Goal: Task Accomplishment & Management: Manage account settings

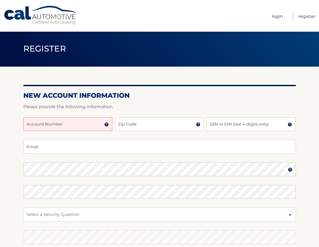
scroll to position [1, 0]
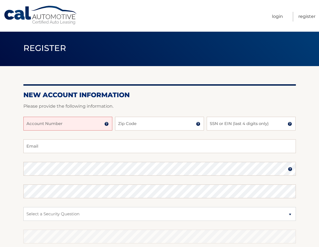
click at [106, 124] on img at bounding box center [106, 124] width 4 height 4
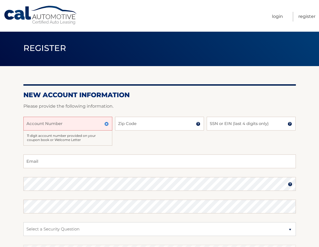
scroll to position [1, 0]
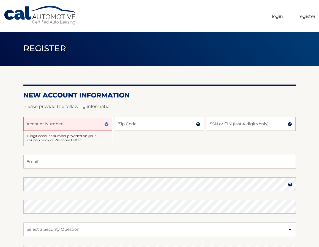
click at [107, 123] on img at bounding box center [106, 124] width 4 height 4
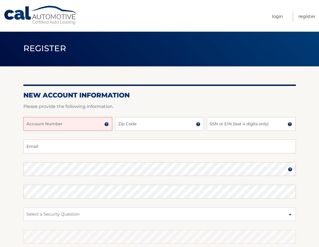
click at [37, 123] on input "Account Number" at bounding box center [67, 124] width 89 height 14
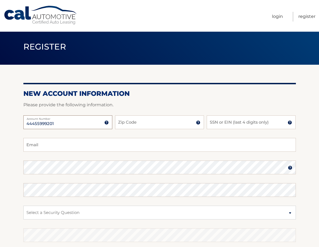
type input "44455999201"
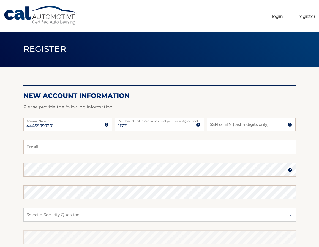
type input "11731"
click at [220, 123] on input "SSN or EIN (last 4 digits only)" at bounding box center [251, 125] width 89 height 14
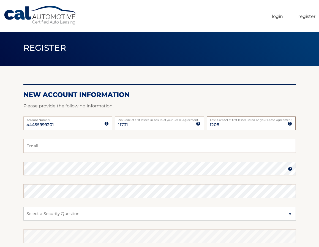
type input "1208"
type input "treegallo@icloud.com"
click at [289, 168] on img at bounding box center [290, 169] width 4 height 4
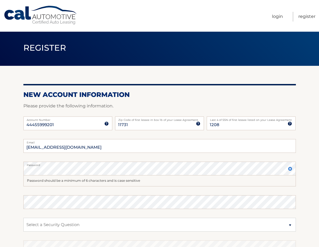
click at [290, 169] on img at bounding box center [290, 169] width 4 height 4
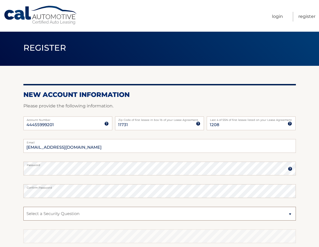
select select "2"
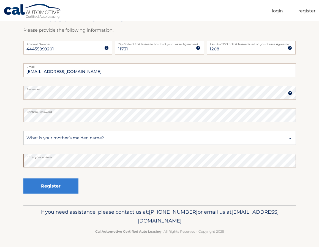
scroll to position [77, 0]
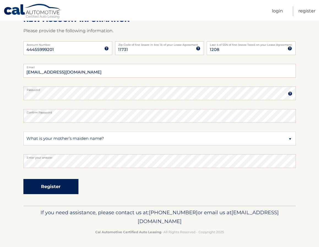
click at [55, 187] on button "Register" at bounding box center [50, 186] width 55 height 15
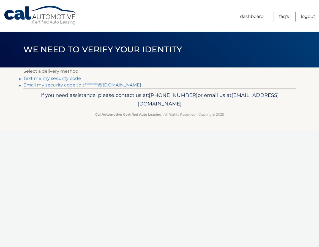
click at [64, 79] on link "Text me my security code" at bounding box center [52, 78] width 58 height 5
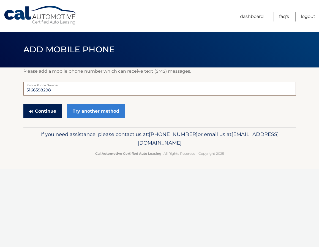
type input "5166598298"
click at [53, 112] on button "Continue" at bounding box center [42, 111] width 38 height 14
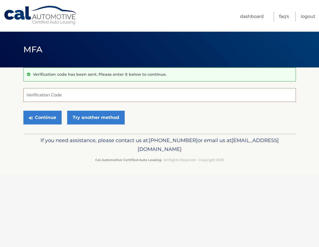
click at [36, 93] on input "Verification Code" at bounding box center [159, 95] width 273 height 14
type input "287597"
click at [44, 119] on button "Continue" at bounding box center [42, 118] width 38 height 14
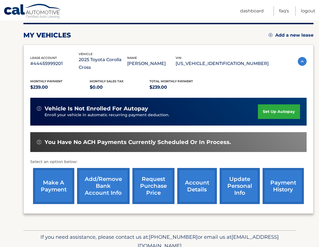
scroll to position [69, 0]
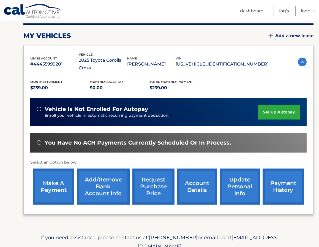
click at [277, 105] on link "set up autopay" at bounding box center [279, 112] width 42 height 15
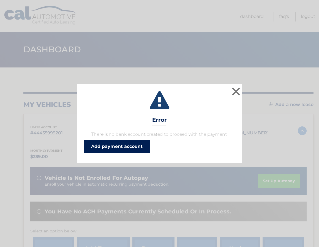
click at [109, 146] on link "Add payment account" at bounding box center [117, 146] width 66 height 13
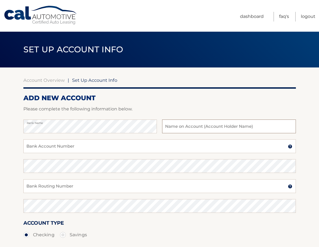
click at [168, 127] on input "text" at bounding box center [229, 127] width 134 height 14
type input "[PERSON_NAME]"
click at [81, 148] on input "Bank Account Number" at bounding box center [159, 146] width 273 height 14
type input "093305795"
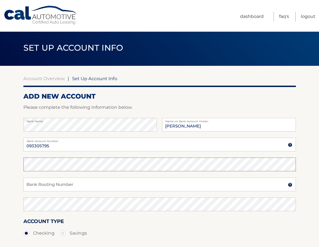
scroll to position [2, 0]
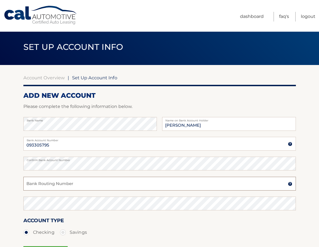
click at [67, 185] on input "Bank Routing Number" at bounding box center [159, 184] width 273 height 14
type input "021001486"
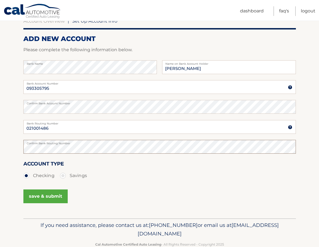
scroll to position [60, 0]
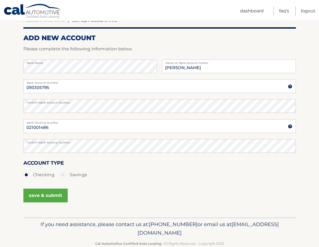
click at [42, 195] on button "save & submit" at bounding box center [45, 196] width 44 height 14
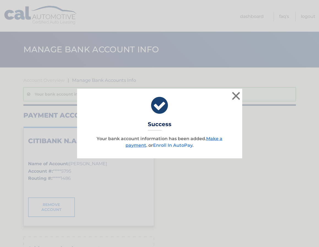
click at [171, 144] on link "Enroll In AutoPay" at bounding box center [172, 145] width 39 height 5
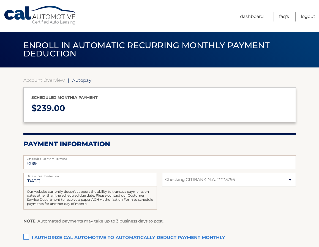
select select "YmMyNGFmOGYtNmQ3Ny00Zjk2LTg0NDYtN2E0MDRhNjlhYTAx"
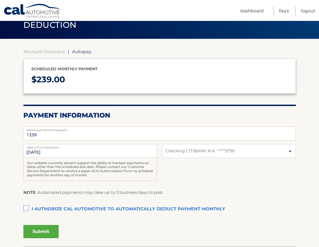
scroll to position [30, 0]
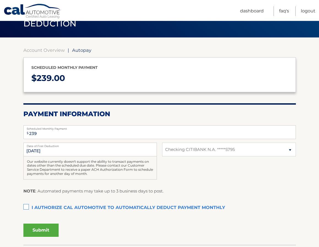
click at [25, 204] on label "I authorize cal automotive to automatically deduct payment monthly This checkbo…" at bounding box center [159, 208] width 273 height 11
click at [0, 0] on input "I authorize cal automotive to automatically deduct payment monthly This checkbo…" at bounding box center [0, 0] width 0 height 0
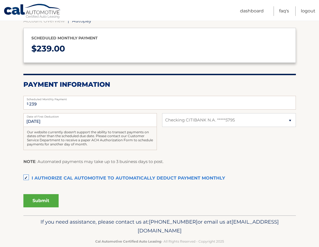
scroll to position [60, 0]
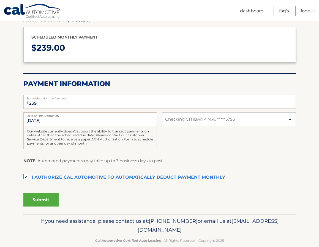
click at [39, 199] on button "Submit" at bounding box center [40, 199] width 35 height 13
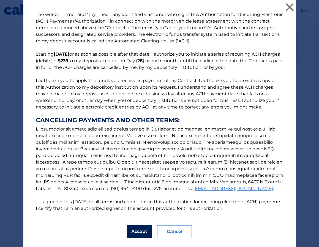
click at [142, 231] on button "Accept" at bounding box center [139, 231] width 25 height 13
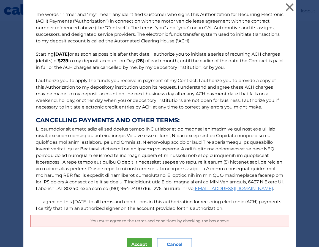
scroll to position [8, 0]
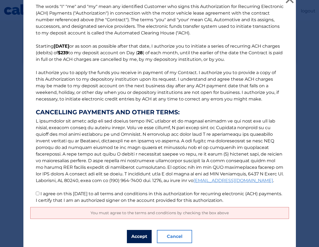
click at [139, 235] on button "Accept" at bounding box center [139, 236] width 25 height 13
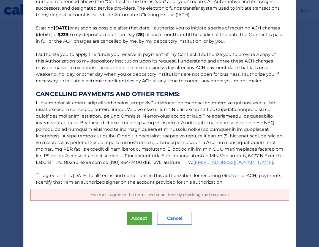
scroll to position [26, 0]
click at [137, 218] on button "Accept" at bounding box center [139, 218] width 25 height 13
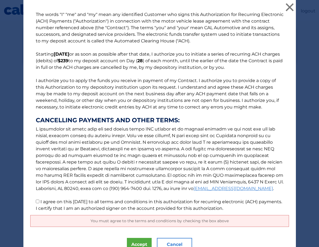
scroll to position [0, 0]
click at [136, 241] on button "Accept" at bounding box center [139, 244] width 25 height 13
click at [37, 202] on input "I agree on this 09/02/2025 to all terms and conditions in this authorization fo…" at bounding box center [38, 202] width 4 height 4
checkbox input "true"
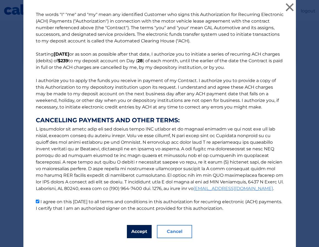
click at [136, 231] on button "Accept" at bounding box center [139, 231] width 25 height 13
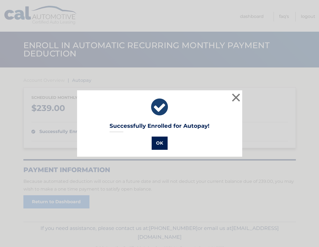
click at [158, 141] on button "OK" at bounding box center [160, 143] width 16 height 13
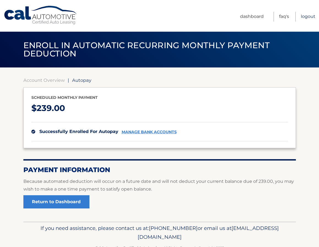
click at [307, 15] on link "Logout" at bounding box center [308, 17] width 15 height 10
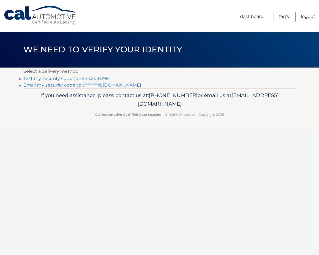
click at [308, 16] on link "Logout" at bounding box center [308, 17] width 15 height 10
click at [61, 78] on link "Text my security code to xxx-xxx-8298" at bounding box center [66, 78] width 86 height 5
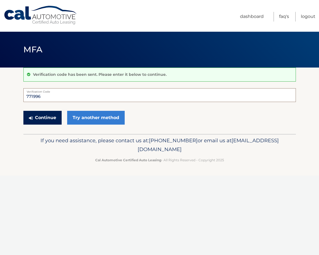
type input "771996"
click at [48, 118] on button "Continue" at bounding box center [42, 118] width 38 height 14
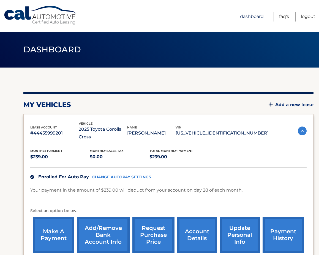
click at [249, 16] on link "Dashboard" at bounding box center [252, 17] width 24 height 10
click at [245, 16] on link "Dashboard" at bounding box center [252, 17] width 24 height 10
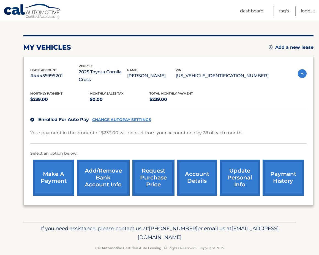
scroll to position [57, 0]
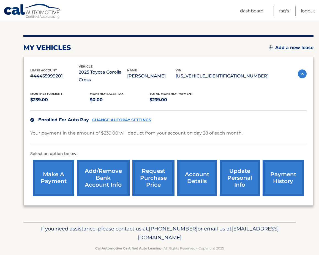
click at [236, 168] on link "update personal info" at bounding box center [240, 178] width 40 height 36
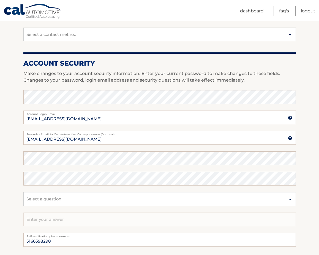
scroll to position [181, 0]
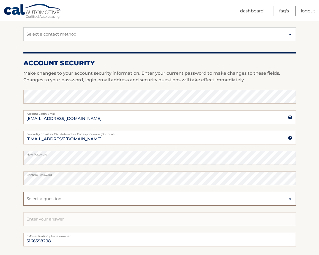
select select "2"
click at [51, 219] on input "text" at bounding box center [159, 219] width 273 height 14
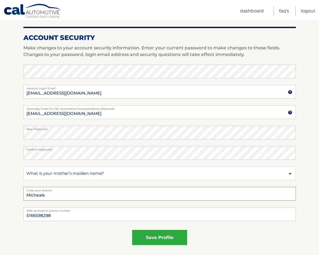
scroll to position [208, 0]
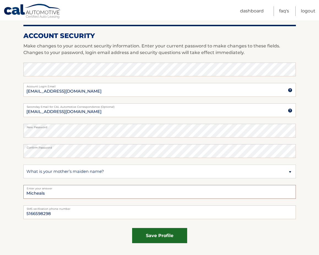
type input "Micheals"
click at [164, 234] on button "save profile" at bounding box center [159, 235] width 55 height 15
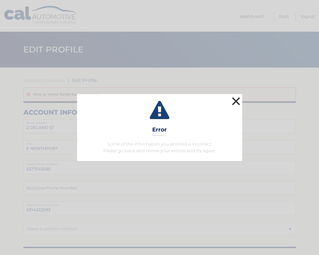
click at [236, 102] on button "×" at bounding box center [236, 101] width 11 height 11
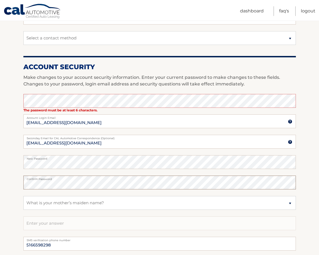
scroll to position [192, 0]
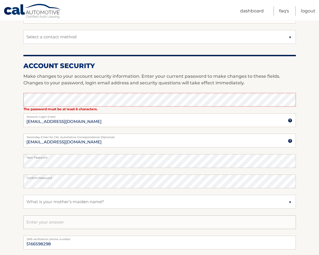
click at [50, 223] on input "text" at bounding box center [159, 222] width 273 height 14
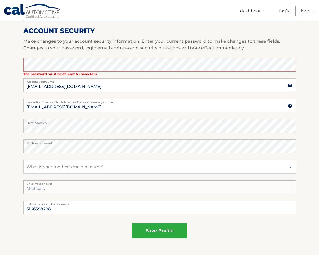
scroll to position [227, 0]
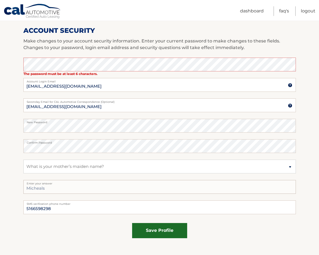
type input "Micheals"
click at [160, 229] on button "save profile" at bounding box center [159, 230] width 55 height 15
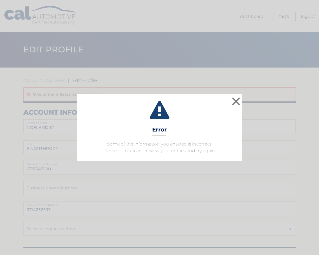
click at [236, 101] on button "×" at bounding box center [236, 101] width 11 height 11
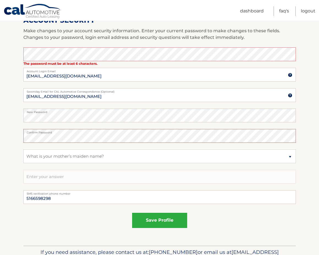
scroll to position [242, 0]
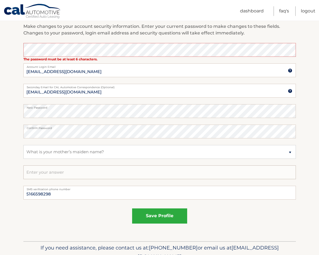
click at [47, 174] on input "text" at bounding box center [159, 172] width 273 height 14
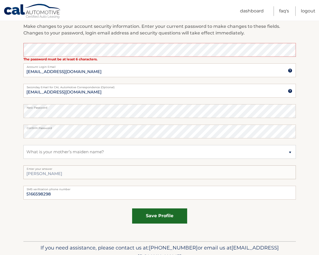
type input "Michaels"
click at [164, 215] on button "save profile" at bounding box center [159, 215] width 55 height 15
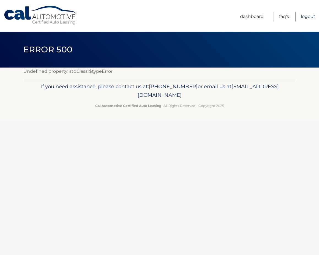
click at [303, 17] on link "Logout" at bounding box center [308, 17] width 15 height 10
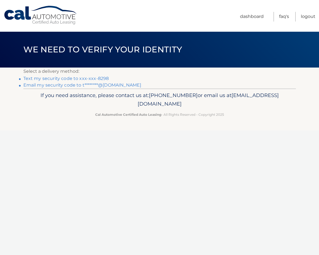
click at [73, 79] on link "Text my security code to xxx-xxx-8298" at bounding box center [66, 78] width 86 height 5
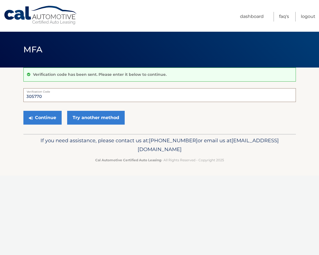
scroll to position [0, 0]
type input "305770"
click at [46, 116] on button "Continue" at bounding box center [42, 118] width 38 height 14
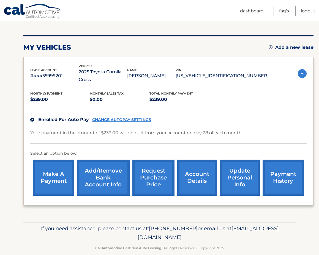
scroll to position [57, 0]
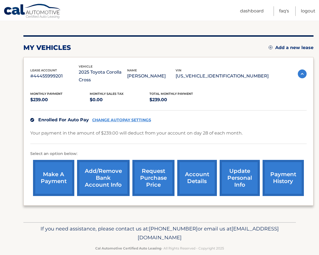
click at [244, 170] on link "update personal info" at bounding box center [240, 178] width 40 height 36
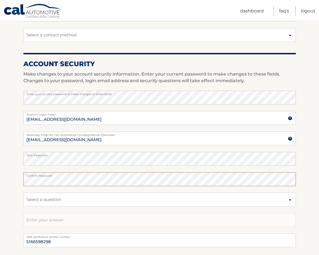
scroll to position [184, 0]
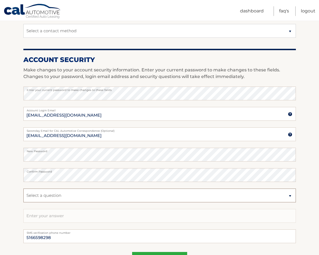
select select "1"
click at [52, 216] on input "text" at bounding box center [159, 216] width 273 height 14
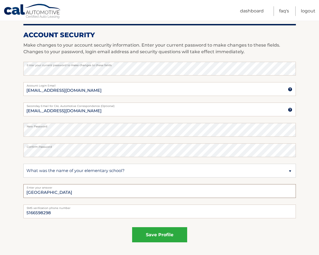
scroll to position [217, 0]
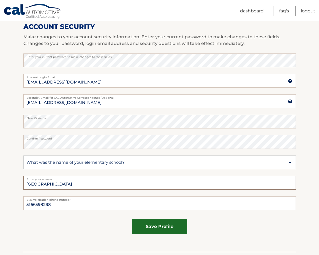
type input "Holy Family School"
click at [157, 226] on button "save profile" at bounding box center [159, 226] width 55 height 15
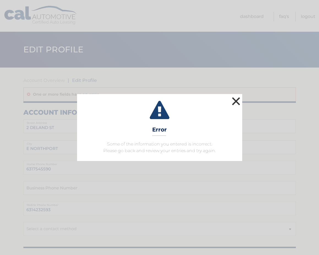
click at [238, 100] on button "×" at bounding box center [236, 101] width 11 height 11
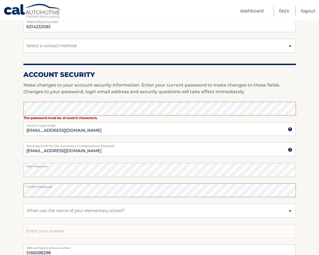
scroll to position [184, 0]
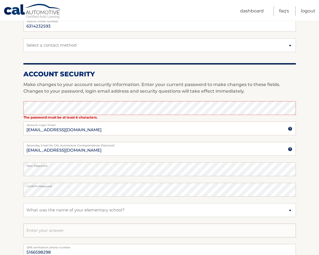
click at [61, 230] on input "text" at bounding box center [159, 230] width 273 height 14
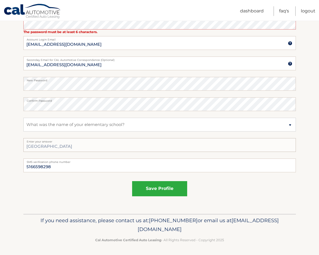
scroll to position [269, 0]
type input "Holy Family School"
click at [152, 188] on button "save profile" at bounding box center [159, 188] width 55 height 15
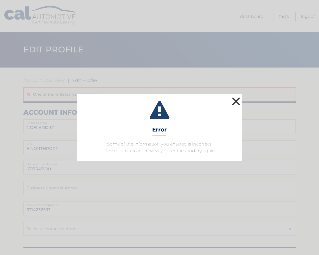
click at [237, 100] on button "×" at bounding box center [236, 101] width 11 height 11
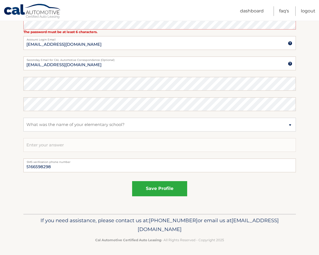
scroll to position [269, 0]
click at [72, 147] on input "text" at bounding box center [159, 145] width 273 height 14
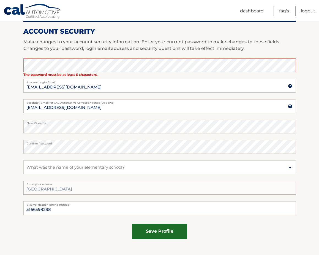
scroll to position [223, 0]
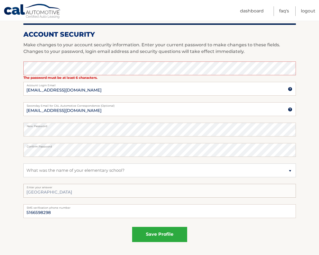
type input "Holy Family School"
click at [153, 234] on button "save profile" at bounding box center [159, 234] width 55 height 15
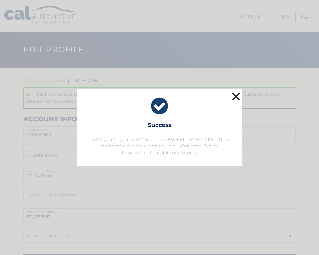
click at [238, 96] on button "×" at bounding box center [236, 96] width 11 height 11
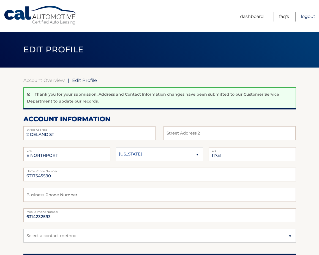
click at [306, 17] on link "Logout" at bounding box center [308, 17] width 15 height 10
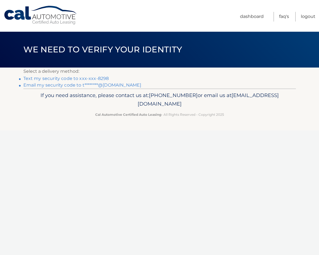
click at [54, 79] on link "Text my security code to xxx-xxx-8298" at bounding box center [66, 78] width 86 height 5
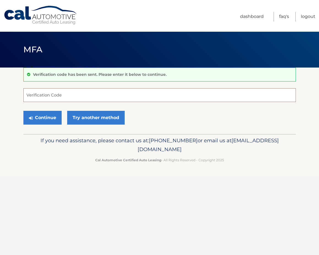
click at [52, 99] on input "Verification Code" at bounding box center [159, 95] width 273 height 14
type input "265176"
click at [47, 118] on button "Continue" at bounding box center [42, 118] width 38 height 14
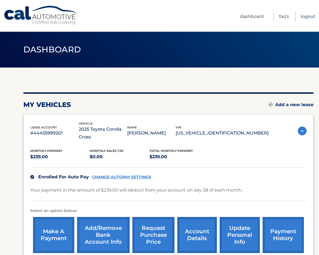
click at [308, 16] on link "Logout" at bounding box center [308, 17] width 15 height 10
